Goal: Transaction & Acquisition: Purchase product/service

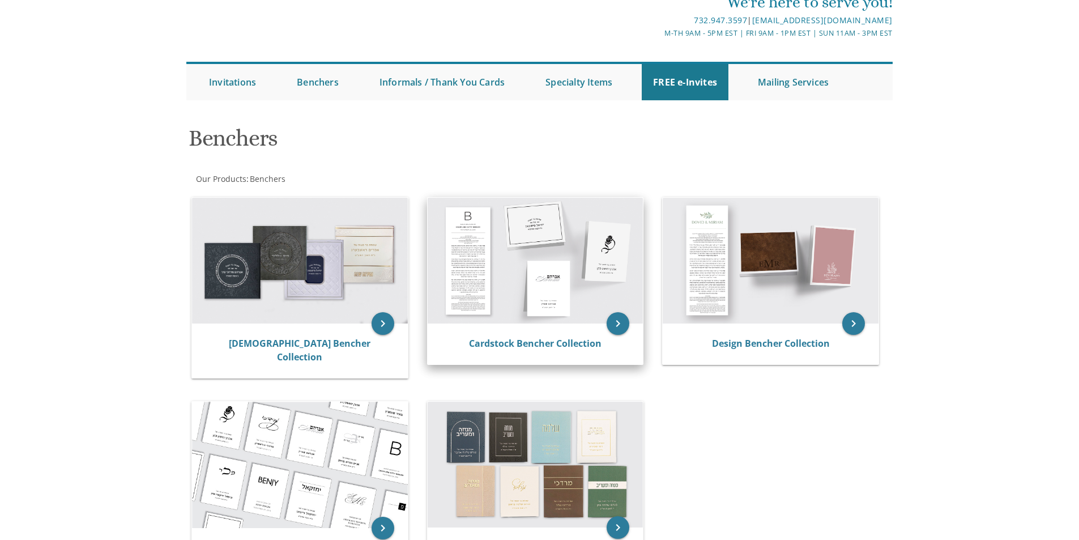
scroll to position [170, 0]
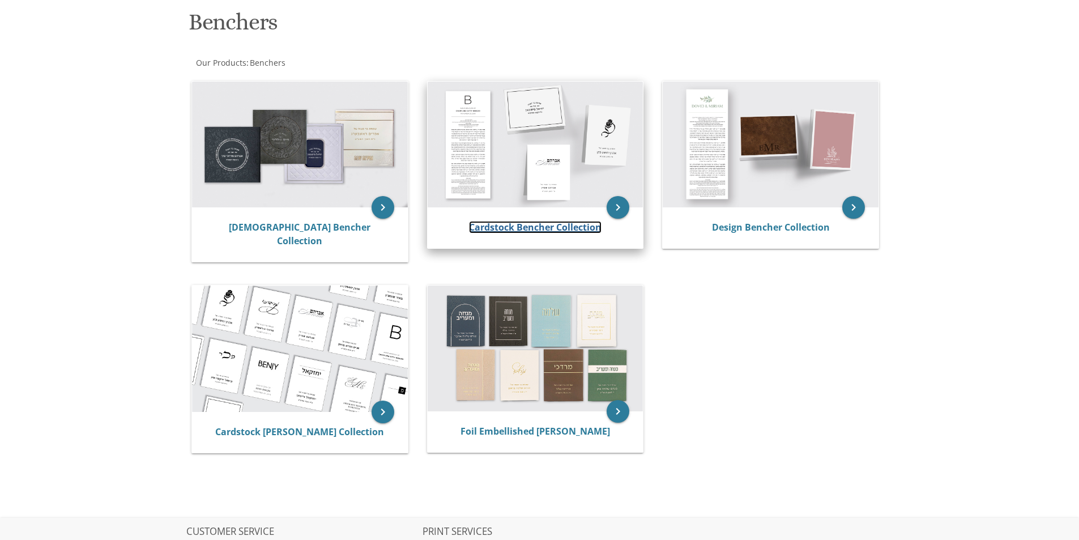
click at [553, 229] on link "Cardstock Bencher Collection" at bounding box center [535, 227] width 133 height 12
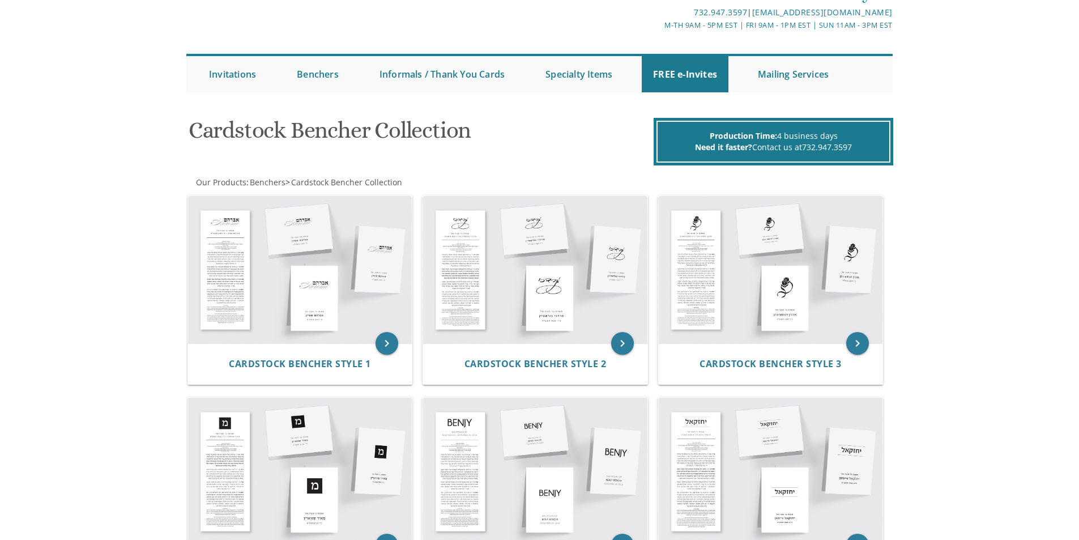
scroll to position [57, 0]
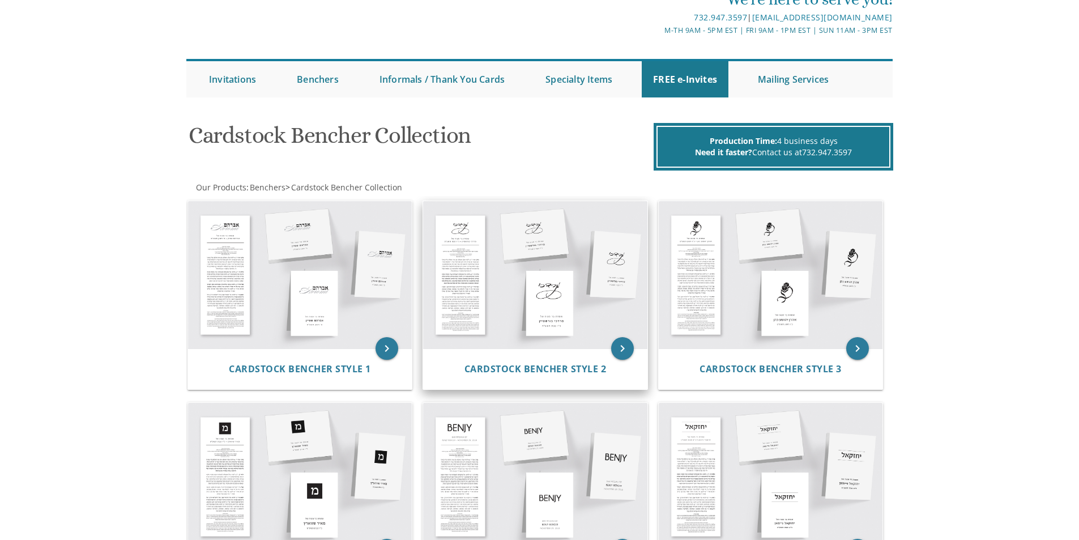
click at [491, 275] on img at bounding box center [535, 274] width 224 height 147
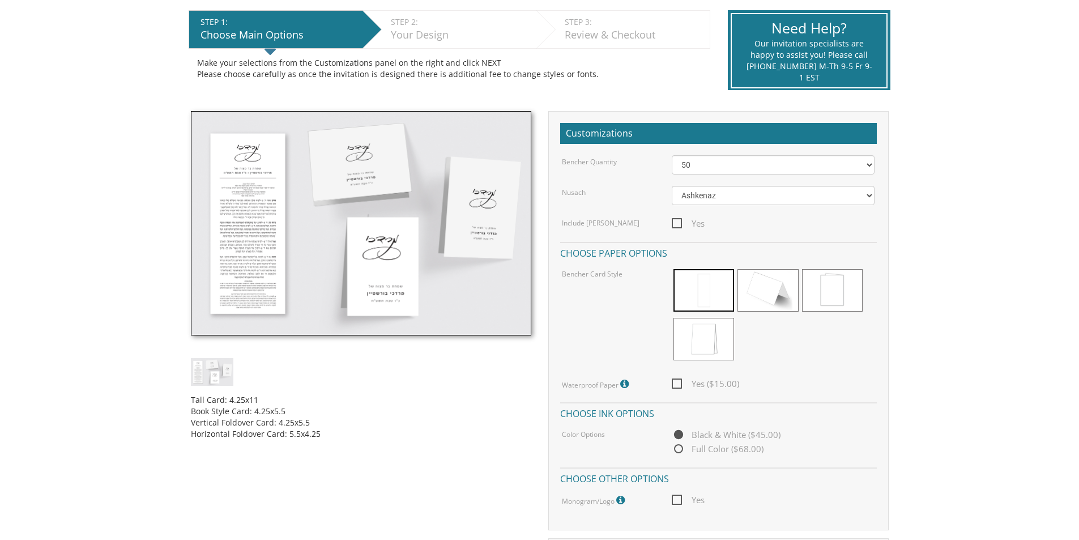
scroll to position [227, 0]
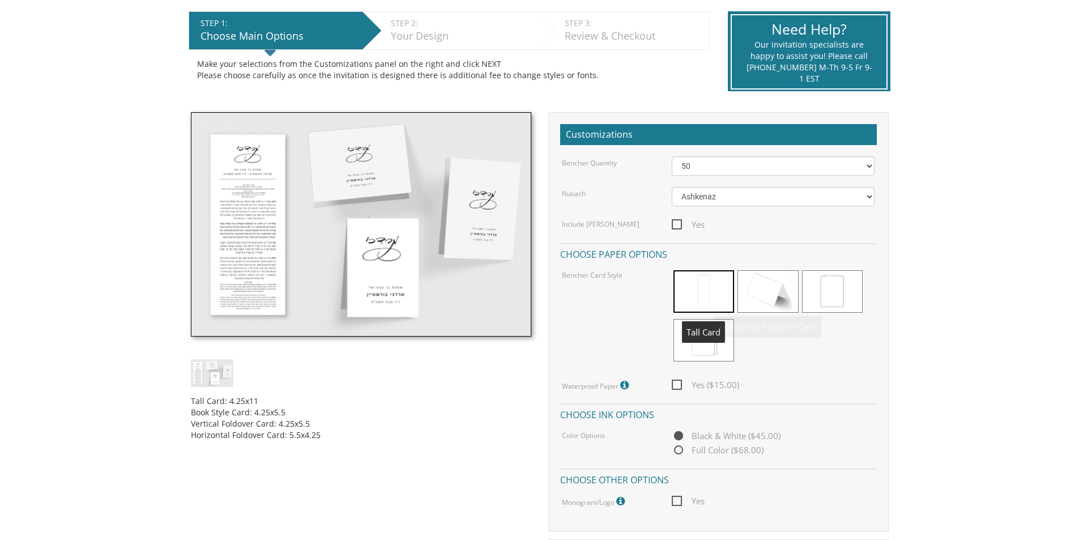
click at [683, 285] on span at bounding box center [703, 291] width 61 height 42
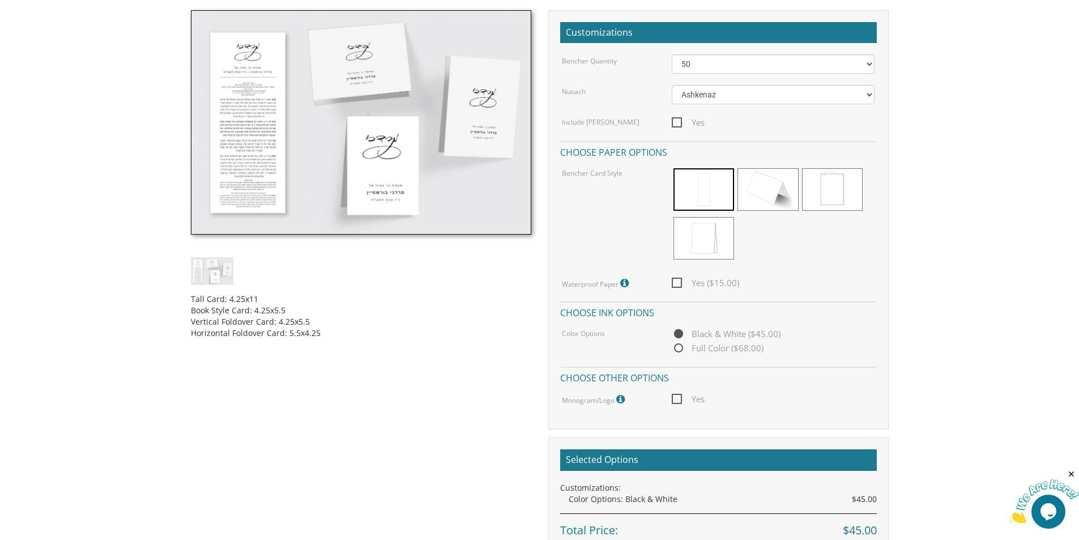
scroll to position [340, 0]
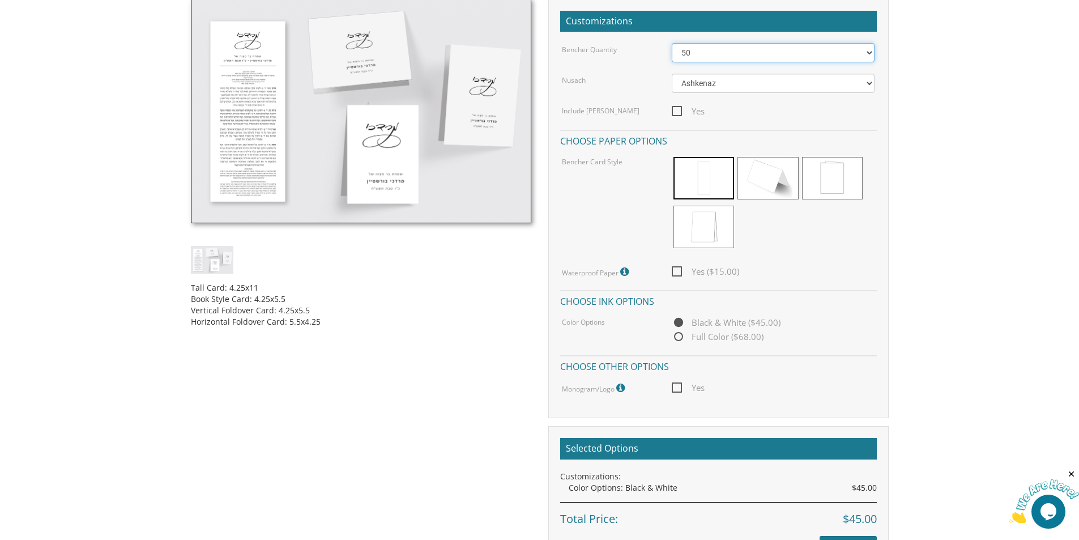
click at [732, 51] on select "50 60 70 80 90 100 125 150 175 200 225 250 275 300 325 350 375 400 425 450 475 …" at bounding box center [773, 52] width 203 height 19
select select "150"
click at [672, 43] on select "50 60 70 80 90 100 125 150 175 200 225 250 275 300 325 350 375 400 425 450 475 …" at bounding box center [773, 52] width 203 height 19
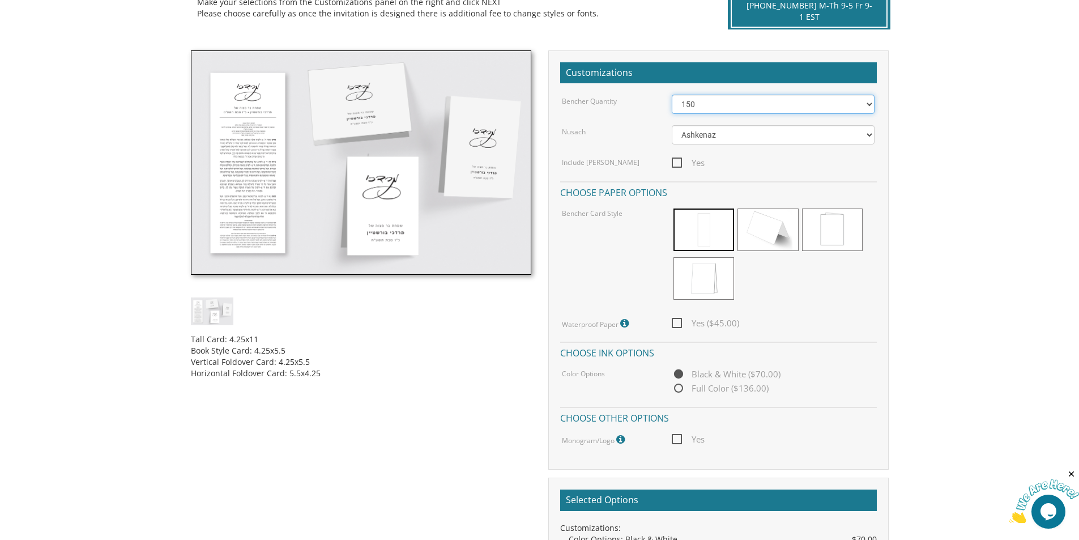
scroll to position [283, 0]
